Goal: Task Accomplishment & Management: Manage account settings

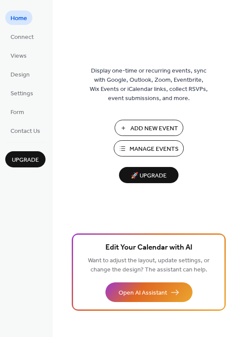
click at [146, 145] on span "Manage Events" at bounding box center [153, 149] width 49 height 9
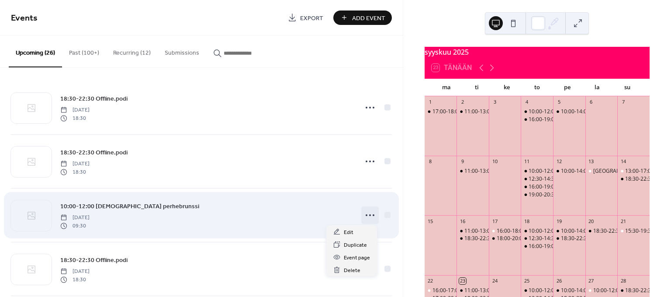
click at [371, 215] on icon at bounding box center [370, 215] width 14 height 14
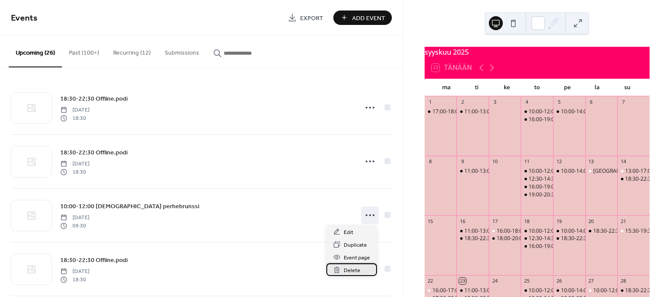
click at [359, 269] on div "Delete" at bounding box center [351, 269] width 51 height 13
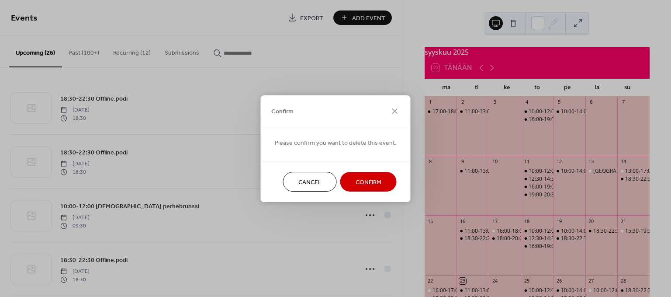
click at [359, 180] on span "Confirm" at bounding box center [369, 181] width 26 height 9
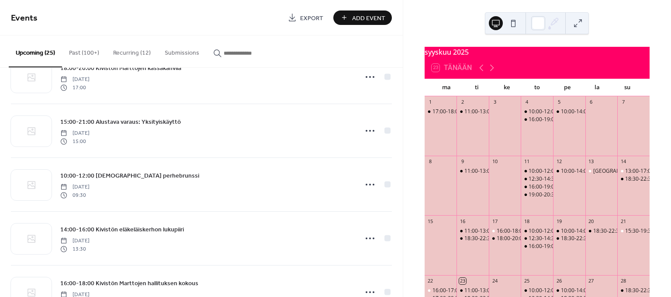
scroll to position [680, 0]
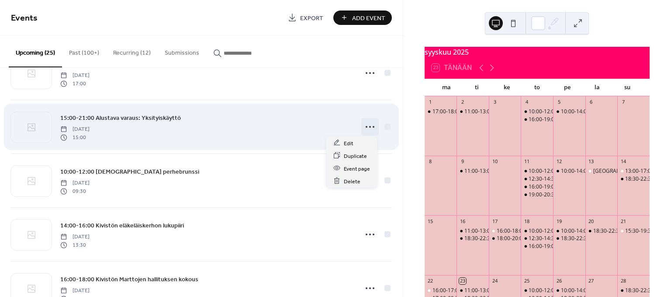
click at [367, 129] on icon at bounding box center [370, 127] width 14 height 14
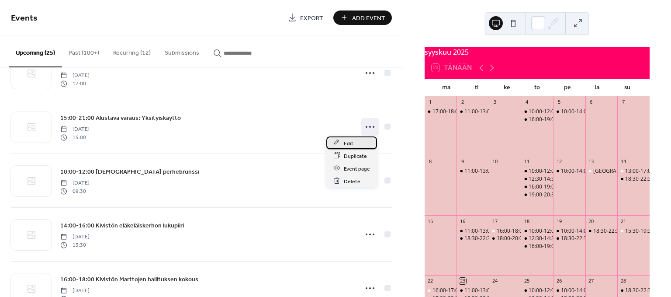
click at [350, 146] on span "Edit" at bounding box center [349, 143] width 10 height 9
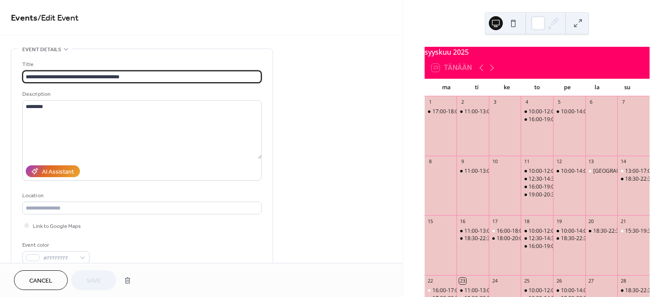
click at [79, 76] on input "**********" at bounding box center [141, 76] width 239 height 13
type input "**********"
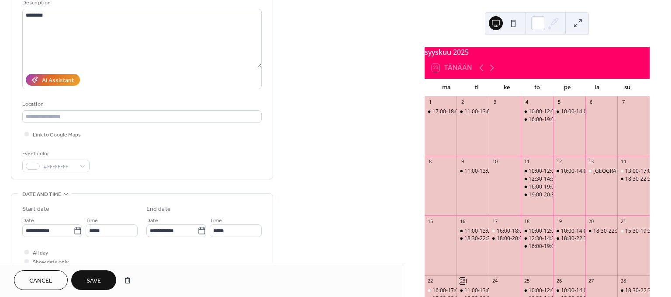
scroll to position [97, 0]
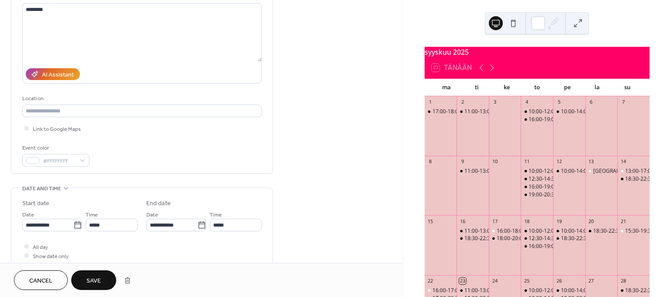
click at [88, 283] on span "Save" at bounding box center [94, 280] width 14 height 9
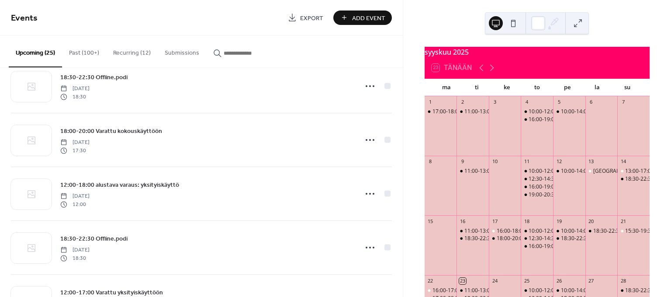
scroll to position [291, 0]
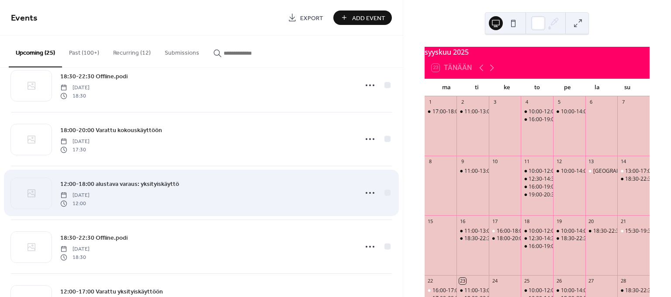
click at [287, 197] on div "12:00-18:00 alustava varaus: yksityiskäyttö [DATE] 12:00" at bounding box center [206, 193] width 292 height 28
click at [369, 192] on circle at bounding box center [370, 193] width 2 height 2
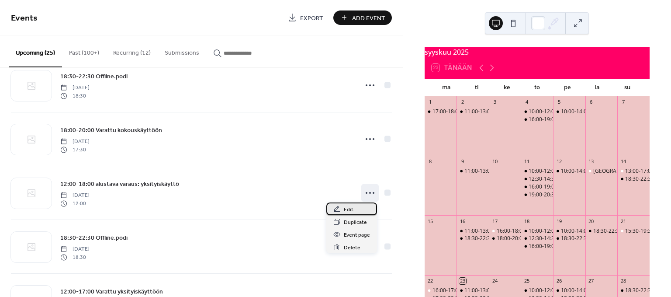
click at [354, 207] on div "Edit" at bounding box center [351, 208] width 51 height 13
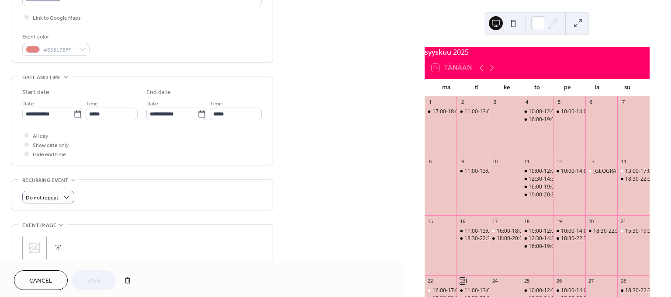
scroll to position [194, 0]
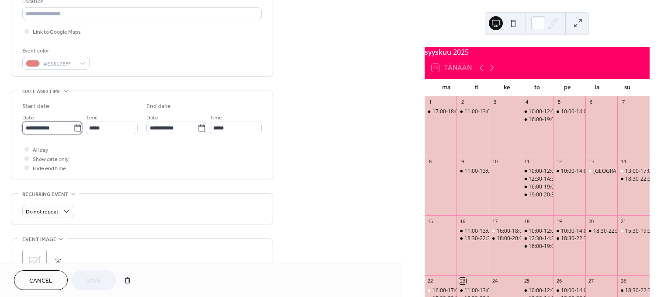
click at [50, 125] on input "**********" at bounding box center [47, 127] width 51 height 13
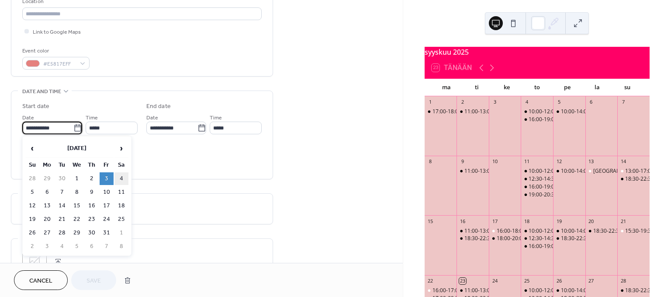
click at [117, 175] on td "4" at bounding box center [121, 178] width 14 height 13
type input "**********"
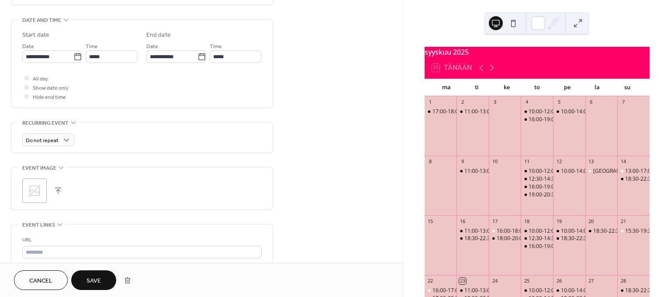
scroll to position [291, 0]
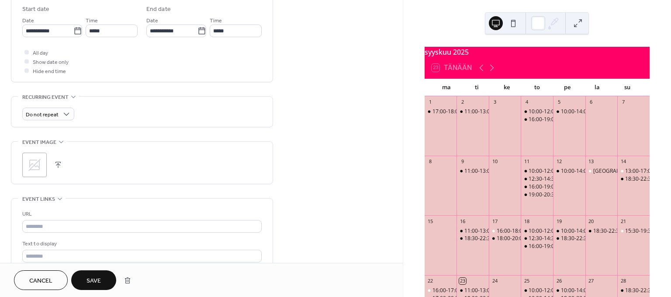
click at [94, 284] on span "Save" at bounding box center [94, 280] width 14 height 9
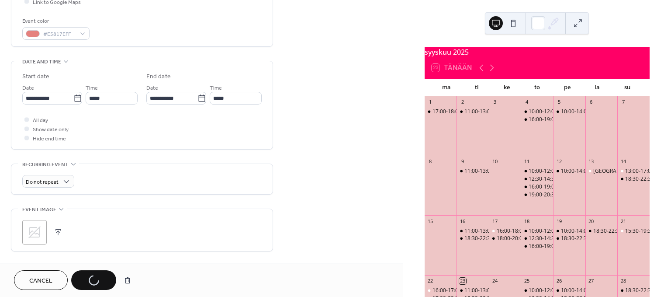
scroll to position [169, 0]
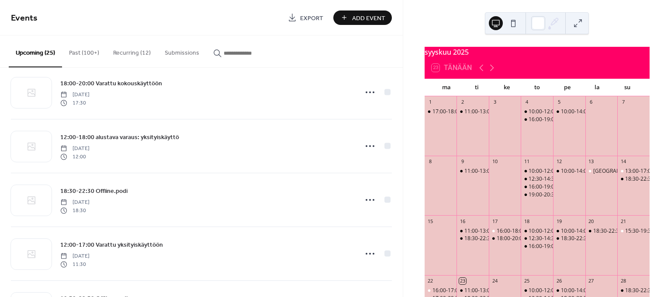
scroll to position [340, 0]
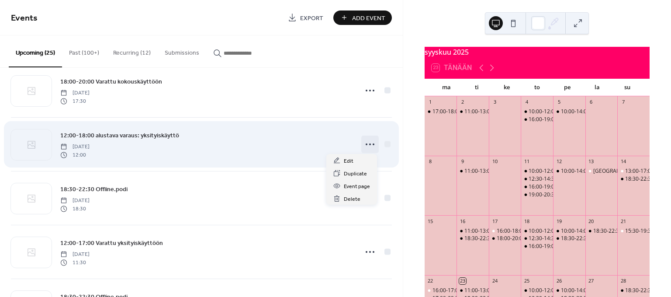
click at [372, 143] on icon at bounding box center [370, 144] width 14 height 14
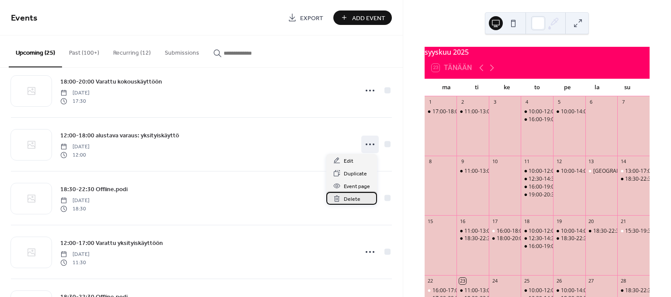
click at [348, 197] on span "Delete" at bounding box center [352, 198] width 17 height 9
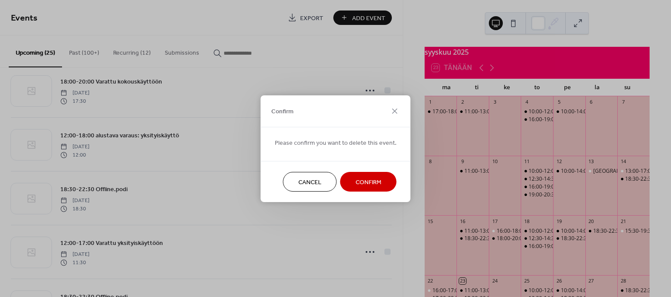
click at [356, 179] on span "Confirm" at bounding box center [369, 181] width 26 height 9
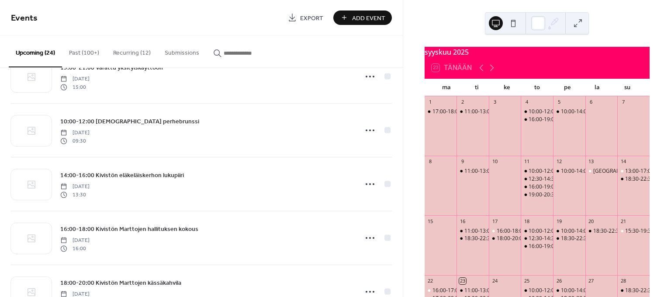
scroll to position [680, 0]
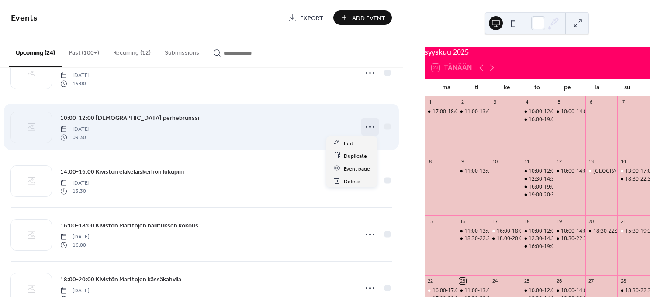
click at [370, 129] on icon at bounding box center [370, 127] width 14 height 14
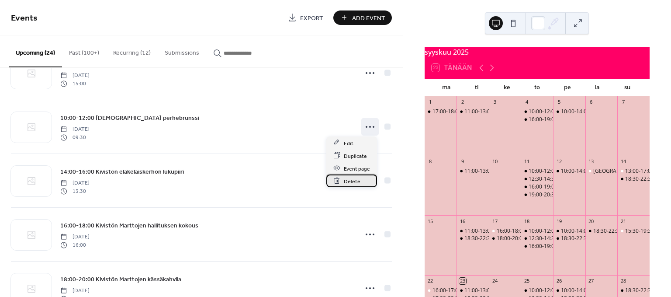
click at [353, 183] on span "Delete" at bounding box center [352, 181] width 17 height 9
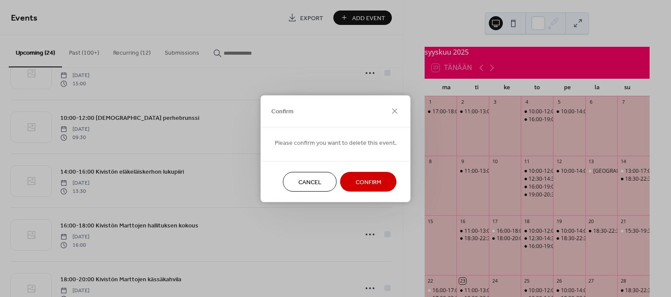
click at [351, 183] on button "Confirm" at bounding box center [368, 182] width 56 height 20
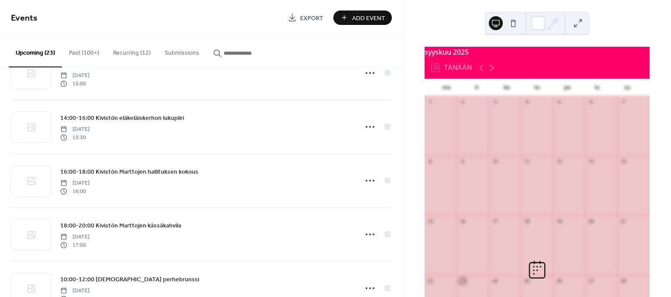
scroll to position [777, 0]
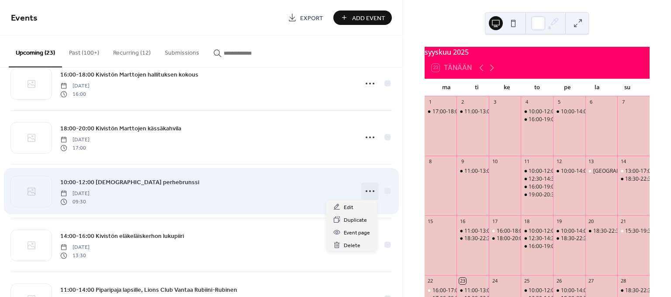
click at [370, 188] on icon at bounding box center [370, 191] width 14 height 14
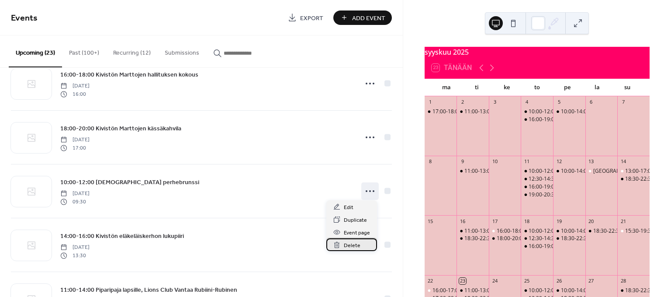
click at [351, 246] on span "Delete" at bounding box center [352, 245] width 17 height 9
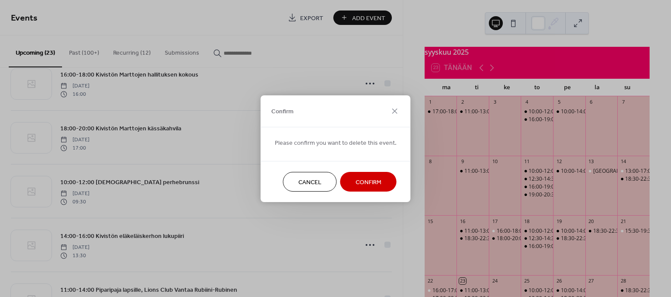
click at [359, 179] on span "Confirm" at bounding box center [369, 181] width 26 height 9
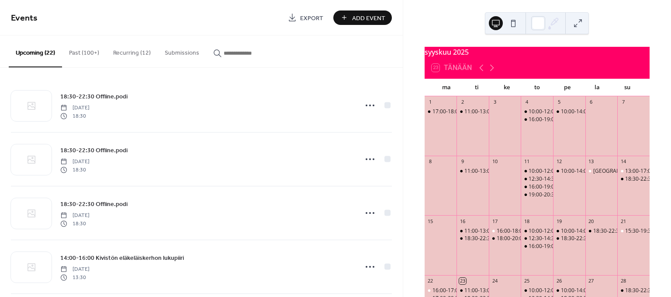
scroll to position [0, 0]
